Goal: Navigation & Orientation: Understand site structure

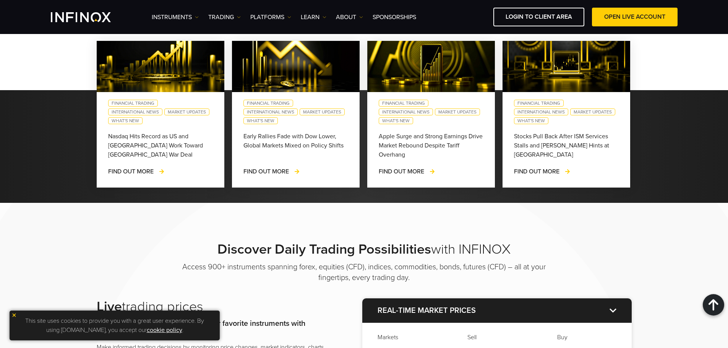
scroll to position [611, 0]
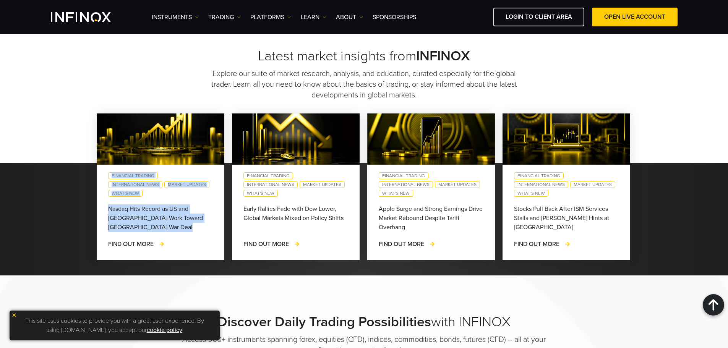
drag, startPoint x: 23, startPoint y: 149, endPoint x: 31, endPoint y: 198, distance: 49.7
click at [59, 238] on div "Financial Trading International News Market Updates What's New Nasdaq Hits Reco…" at bounding box center [364, 186] width 728 height 147
click at [35, 175] on div "Financial Trading International News Market Updates What's New Nasdaq Hits Reco…" at bounding box center [364, 186] width 728 height 147
click at [34, 157] on div "Financial Trading International News Market Updates What's New Nasdaq Hits Reco…" at bounding box center [364, 186] width 728 height 147
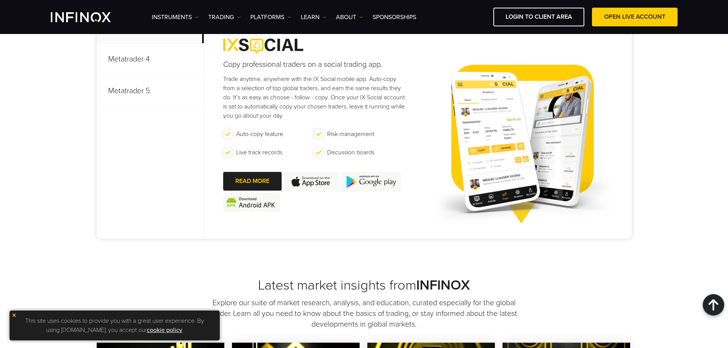
scroll to position [267, 0]
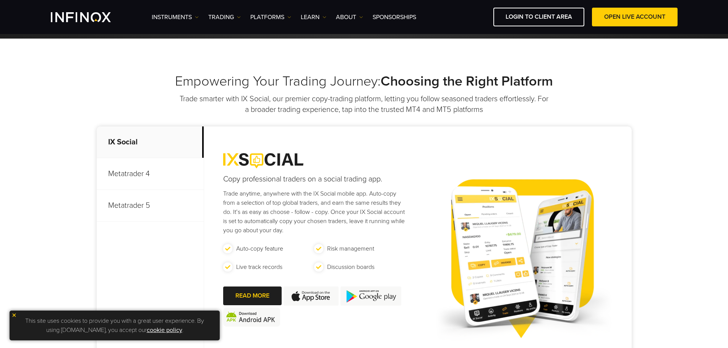
click at [15, 314] on img at bounding box center [13, 315] width 5 height 5
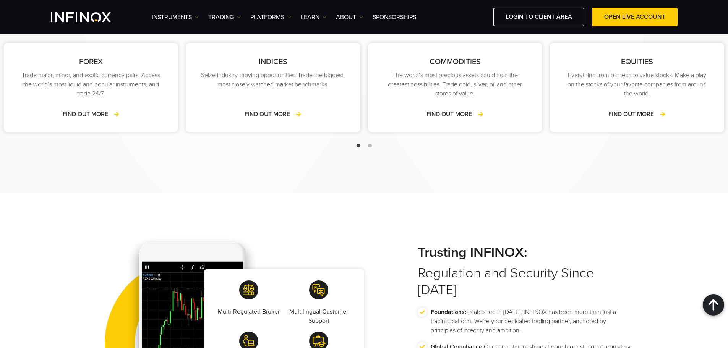
scroll to position [1032, 0]
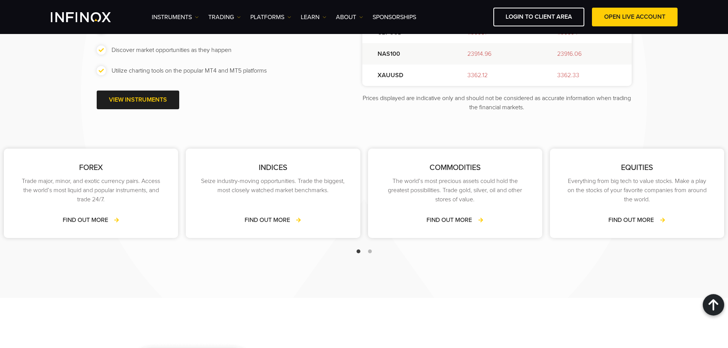
click at [292, 17] on ul "Instruments Instruments Product Information TRADING Accounts DEMO" at bounding box center [284, 17] width 264 height 9
click at [291, 17] on img at bounding box center [289, 17] width 4 height 4
click at [198, 18] on img at bounding box center [197, 17] width 4 height 4
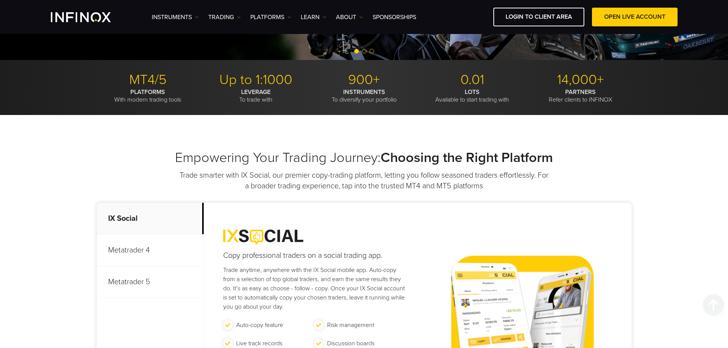
scroll to position [0, 0]
